Goal: Transaction & Acquisition: Purchase product/service

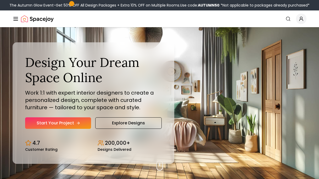
click at [62, 124] on link "Start Your Project" at bounding box center [58, 123] width 66 height 12
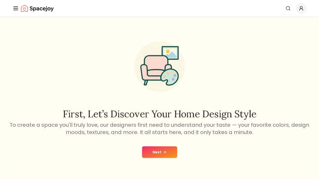
click at [159, 151] on button "Next" at bounding box center [159, 152] width 35 height 12
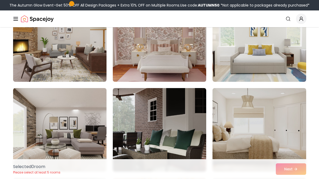
scroll to position [73, 0]
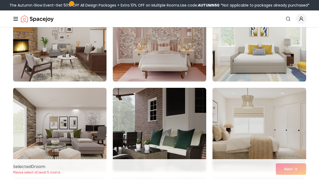
click at [34, 167] on p "Selected 0 room" at bounding box center [36, 167] width 47 height 6
click at [291, 170] on div "Selected 0 room Please select at least 5 rooms Next" at bounding box center [159, 169] width 301 height 20
click at [273, 112] on img at bounding box center [259, 130] width 98 height 88
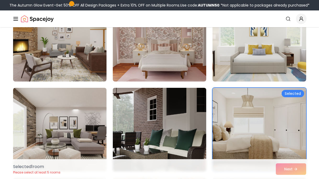
click at [134, 109] on img at bounding box center [159, 130] width 98 height 88
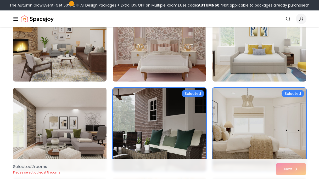
click at [165, 44] on img at bounding box center [159, 40] width 98 height 88
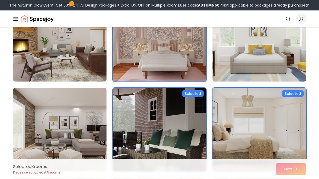
click at [65, 117] on img at bounding box center [60, 130] width 98 height 88
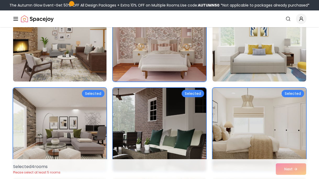
click at [294, 172] on div "Selected 4 room s Please select at least 5 rooms Next" at bounding box center [159, 169] width 301 height 20
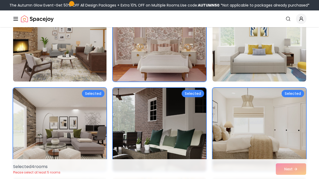
click at [181, 72] on img at bounding box center [159, 40] width 98 height 88
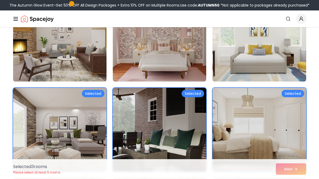
click at [90, 56] on img at bounding box center [60, 40] width 98 height 88
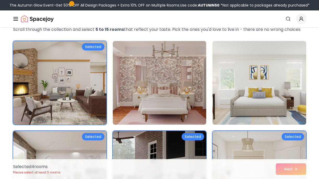
scroll to position [21, 0]
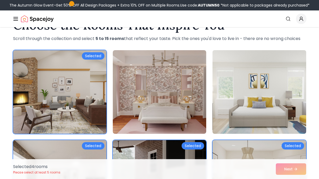
click at [244, 95] on img at bounding box center [259, 92] width 98 height 88
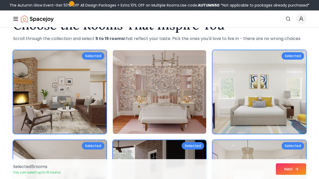
click at [285, 169] on button "Next" at bounding box center [291, 169] width 30 height 12
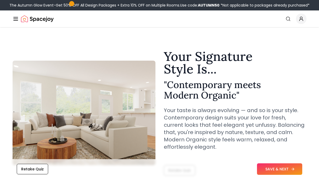
click at [282, 168] on button "SAVE & NEXT" at bounding box center [279, 169] width 45 height 12
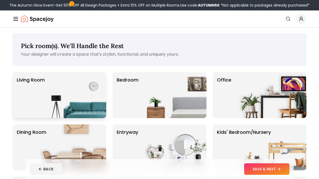
click at [70, 102] on img at bounding box center [72, 95] width 67 height 46
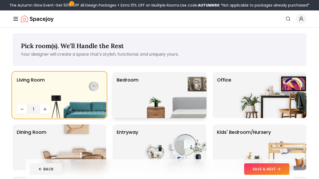
click at [164, 84] on img at bounding box center [172, 95] width 67 height 46
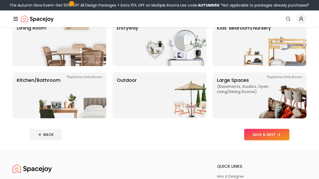
scroll to position [105, 0]
click at [79, 81] on img at bounding box center [72, 95] width 67 height 46
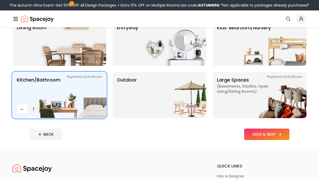
click at [256, 135] on button "SAVE & NEXT" at bounding box center [266, 135] width 45 height 12
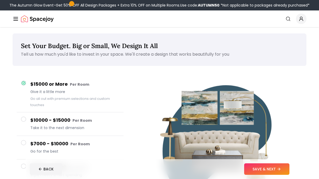
click at [25, 143] on span at bounding box center [23, 142] width 5 height 5
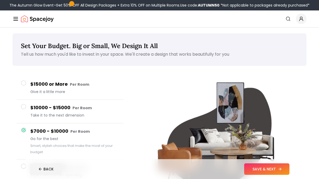
click at [259, 167] on button "SAVE & NEXT" at bounding box center [266, 169] width 45 height 12
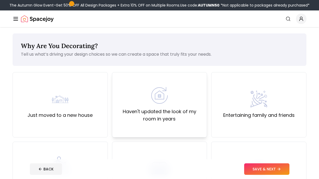
click at [147, 99] on div "Haven't updated the look of my room in years" at bounding box center [159, 105] width 86 height 36
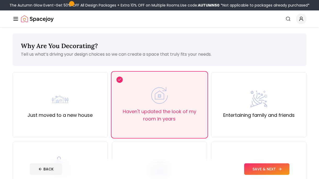
click at [275, 172] on button "SAVE & NEXT" at bounding box center [266, 169] width 45 height 12
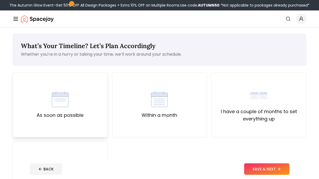
click at [81, 112] on label "As soon as possible" at bounding box center [60, 115] width 47 height 7
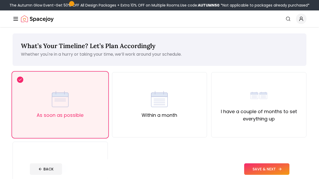
click at [263, 171] on button "SAVE & NEXT" at bounding box center [266, 169] width 45 height 12
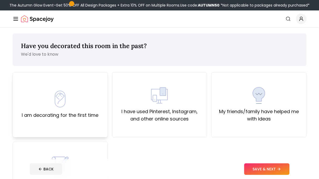
click at [87, 124] on div "I am decorating for the first time" at bounding box center [60, 104] width 95 height 65
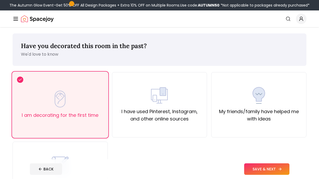
click at [258, 167] on button "SAVE & NEXT" at bounding box center [266, 169] width 45 height 12
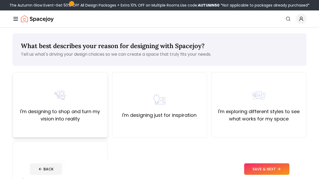
click at [55, 101] on img at bounding box center [60, 95] width 17 height 17
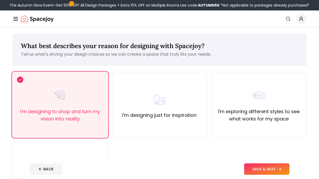
click at [261, 170] on button "SAVE & NEXT" at bounding box center [266, 169] width 45 height 12
click at [261, 169] on div "BACK" at bounding box center [159, 169] width 259 height 12
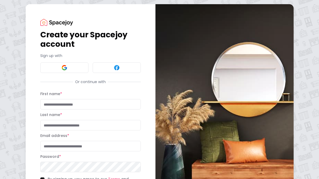
click at [106, 105] on input "First name *" at bounding box center [90, 104] width 100 height 10
type input "********"
type input "**********"
click at [143, 133] on div "**********" at bounding box center [91, 115] width 130 height 222
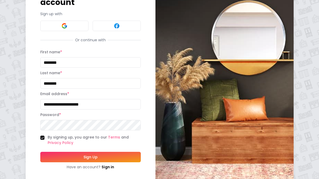
scroll to position [51, 0]
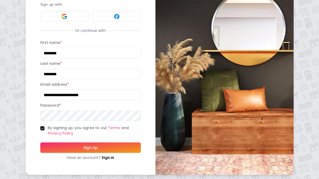
click at [112, 144] on button "Sign Up" at bounding box center [90, 147] width 100 height 10
click at [106, 151] on button "Sign Up" at bounding box center [90, 147] width 100 height 10
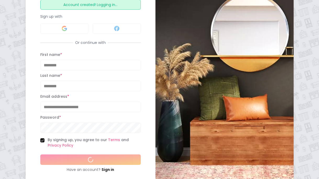
scroll to position [63, 0]
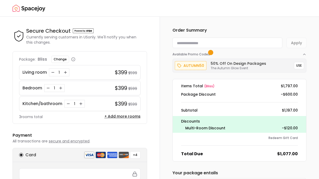
click at [159, 93] on div "Secure Checkout Secure Checkout Currently serving customers in US only. We'll n…" at bounding box center [79, 145] width 159 height 256
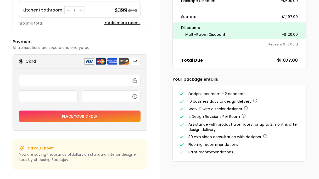
scroll to position [94, 0]
